Goal: Find specific page/section: Find specific page/section

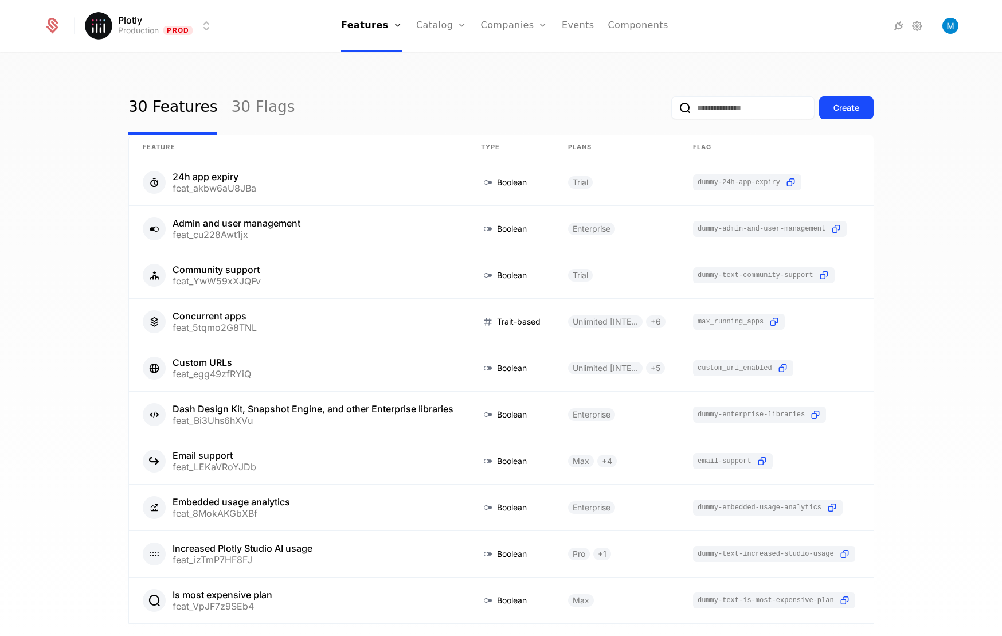
click at [525, 58] on link "Companies" at bounding box center [521, 56] width 53 height 9
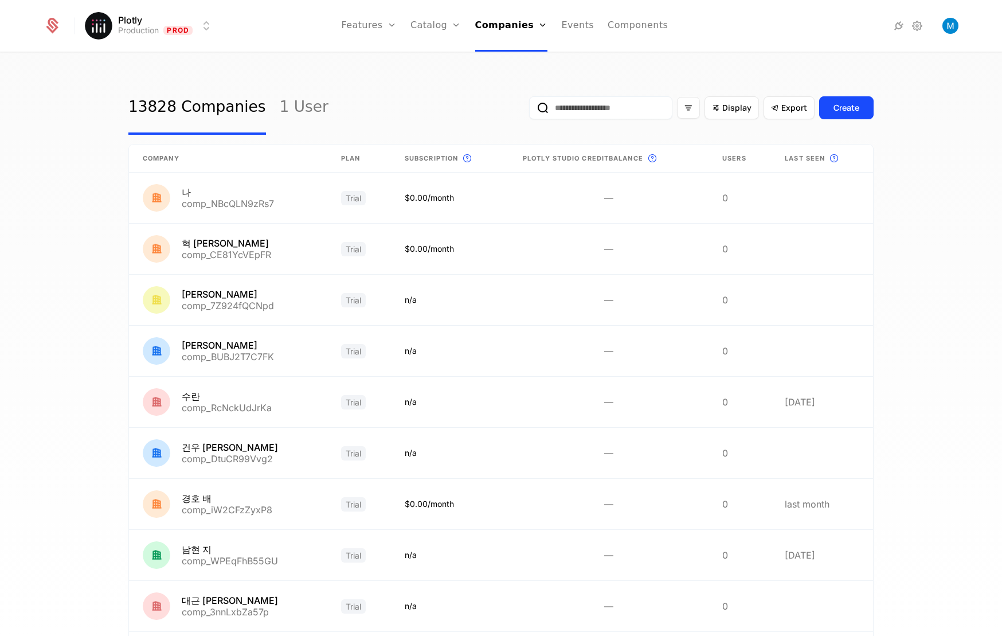
click at [598, 108] on input "email" at bounding box center [600, 107] width 143 height 23
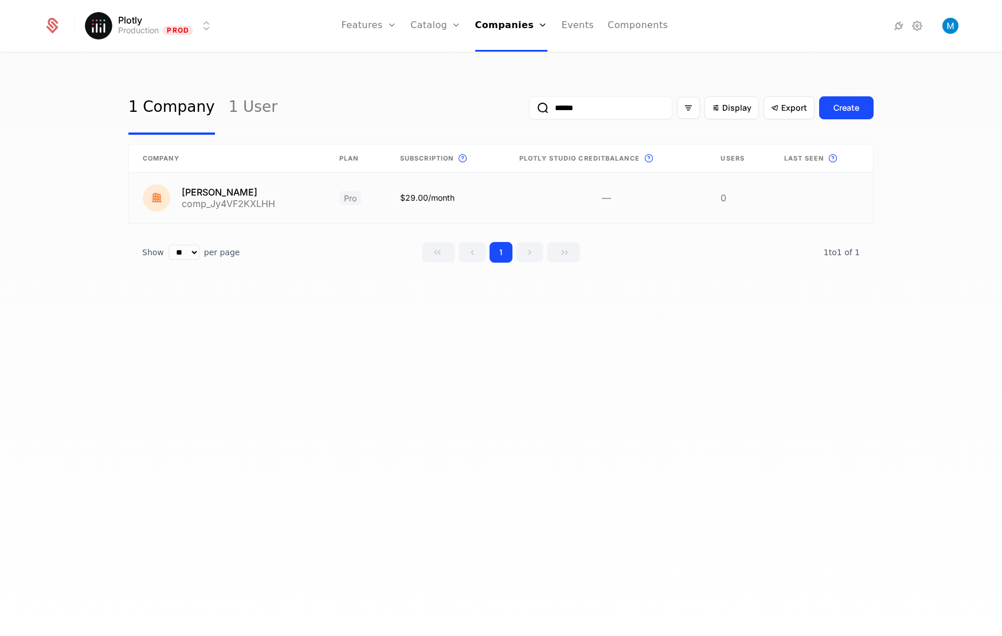
type input "******"
click at [202, 193] on link at bounding box center [227, 198] width 197 height 50
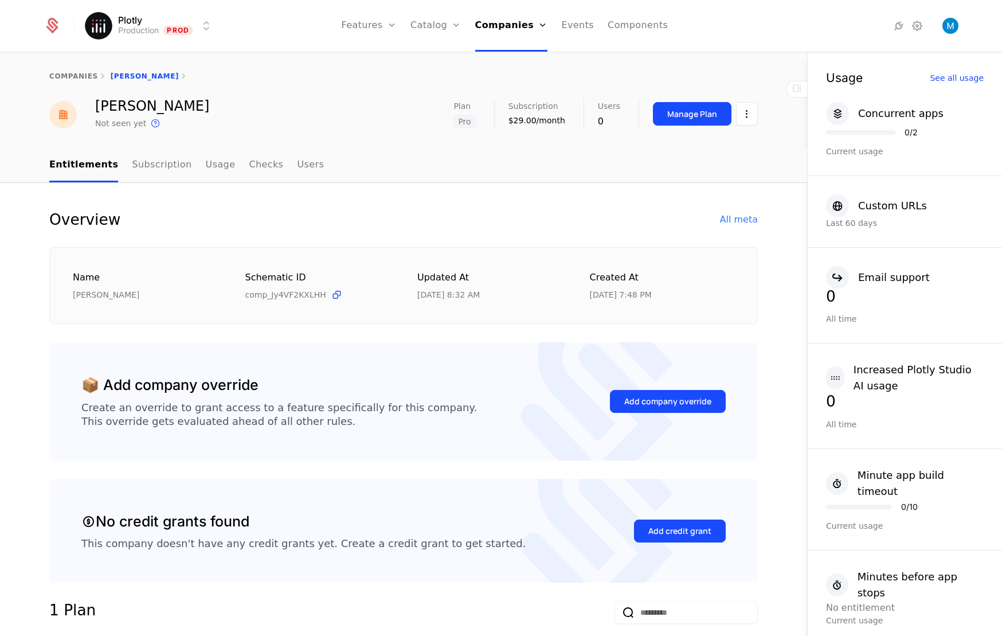
click at [743, 222] on div "All meta" at bounding box center [739, 220] width 38 height 14
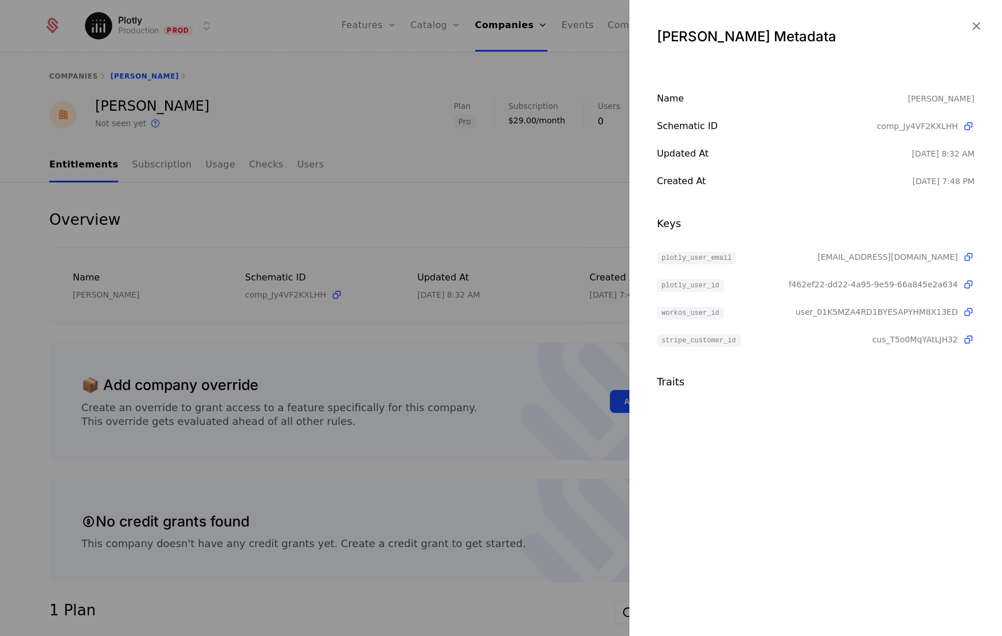
click at [966, 258] on icon at bounding box center [968, 257] width 12 height 12
